Goal: Task Accomplishment & Management: Manage account settings

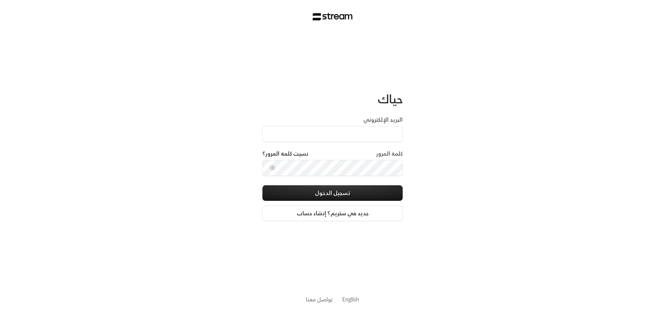
click at [353, 143] on div "البريد الإلكتروني" at bounding box center [333, 133] width 140 height 34
click at [351, 141] on input "البريد الإلكتروني" at bounding box center [333, 134] width 140 height 16
click at [377, 183] on div "كلمة المرور نسيت كلمة المرور؟" at bounding box center [333, 167] width 140 height 35
click at [351, 130] on input "البريد الإلكتروني" at bounding box center [333, 134] width 140 height 16
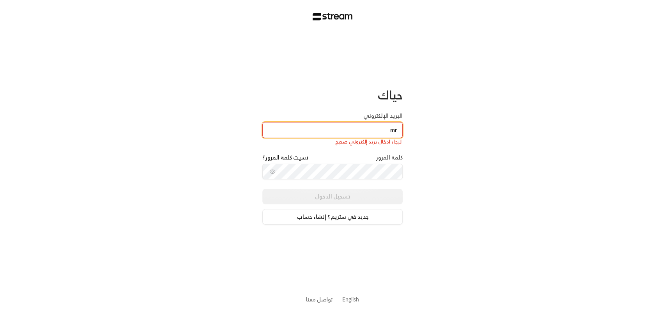
click at [365, 126] on input "mr" at bounding box center [333, 130] width 140 height 16
click at [388, 128] on input "mr" at bounding box center [333, 130] width 140 height 16
type input "m"
click at [326, 138] on div "الرجاء ادخال بريد إلكتروني صحيح" at bounding box center [333, 133] width 140 height 23
paste input "[EMAIL_ADDRESS][DOMAIN_NAME]"
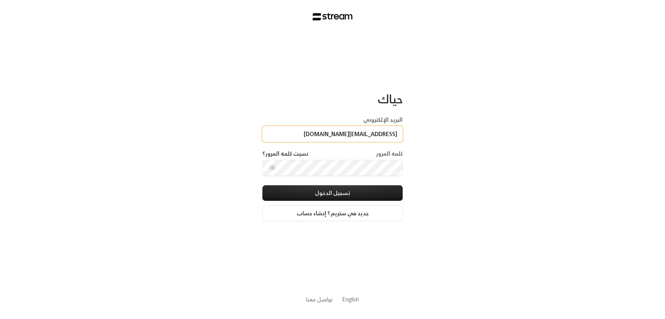
type input "[EMAIL_ADDRESS][DOMAIN_NAME]"
click at [263, 185] on button "تسجيل الدخول" at bounding box center [333, 193] width 140 height 16
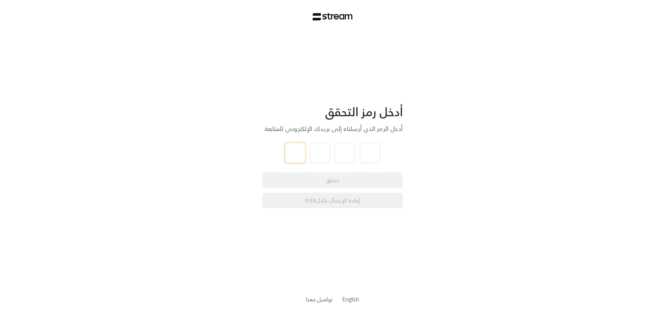
type input "2"
type input "1"
type input "2"
type input "3"
click at [375, 152] on input "4" at bounding box center [370, 153] width 20 height 20
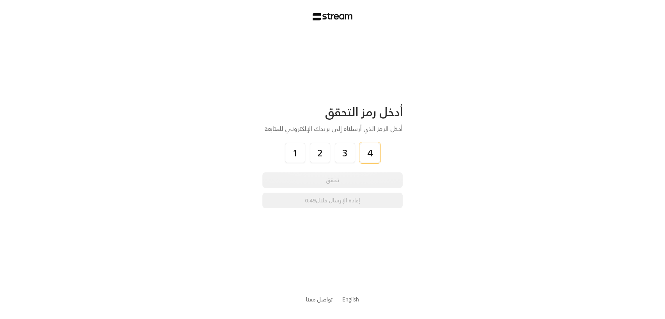
type input "4"
